Goal: Task Accomplishment & Management: Manage account settings

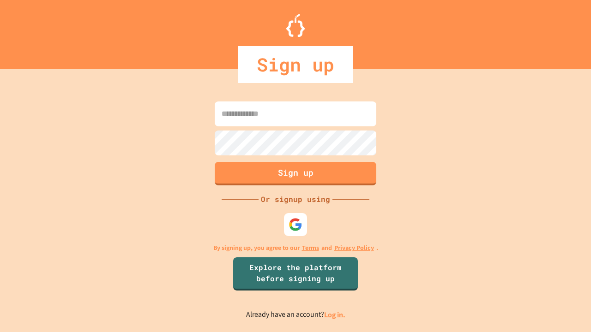
click at [335, 315] on link "Log in." at bounding box center [334, 315] width 21 height 10
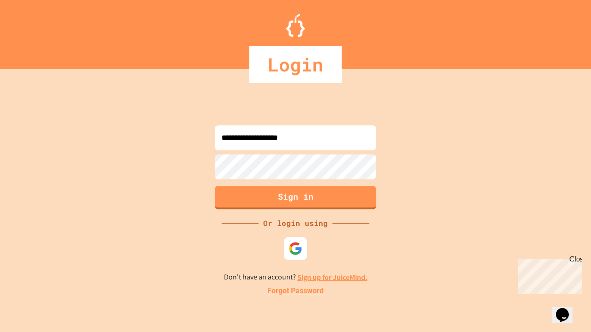
type input "**********"
